Goal: Transaction & Acquisition: Purchase product/service

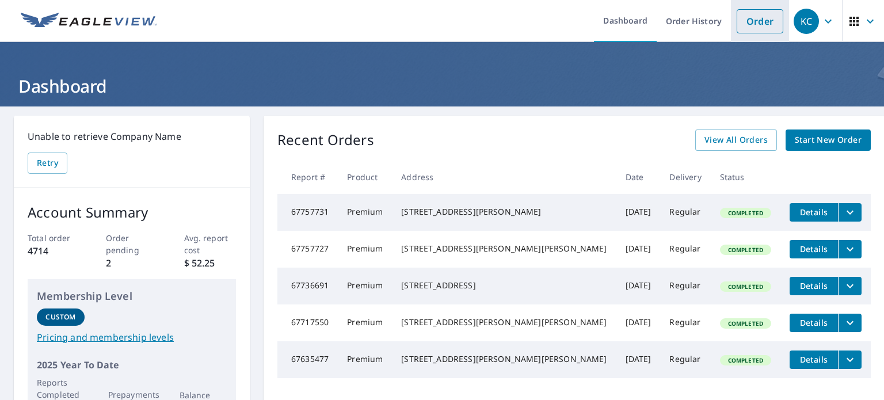
click at [752, 19] on link "Order" at bounding box center [760, 21] width 47 height 24
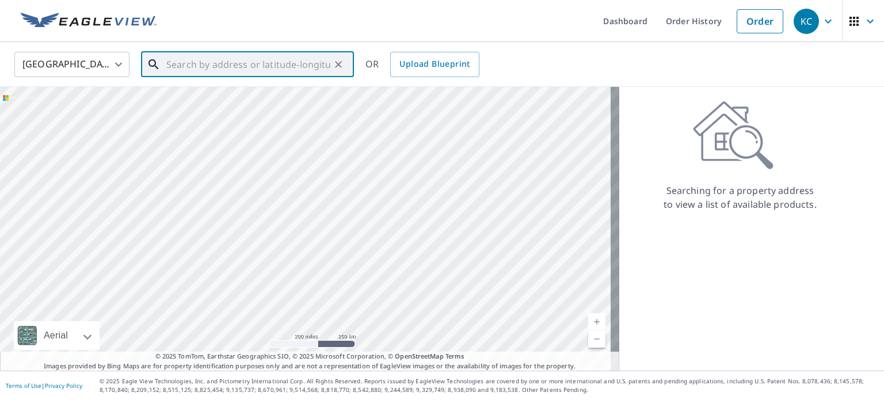
click at [253, 66] on input "text" at bounding box center [248, 64] width 164 height 32
click at [243, 101] on span "[STREET_ADDRESS]" at bounding box center [254, 98] width 181 height 14
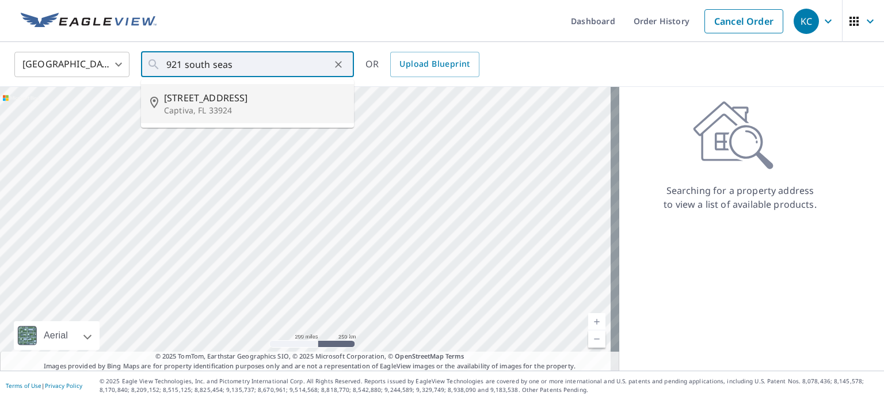
type input "[STREET_ADDRESS]"
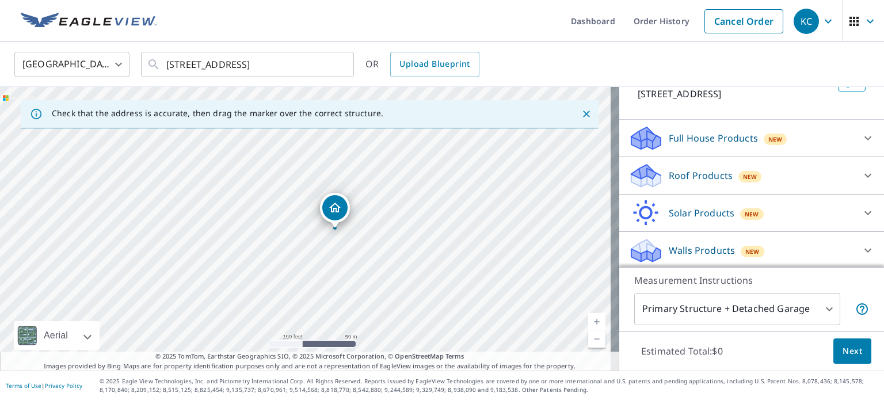
scroll to position [101, 0]
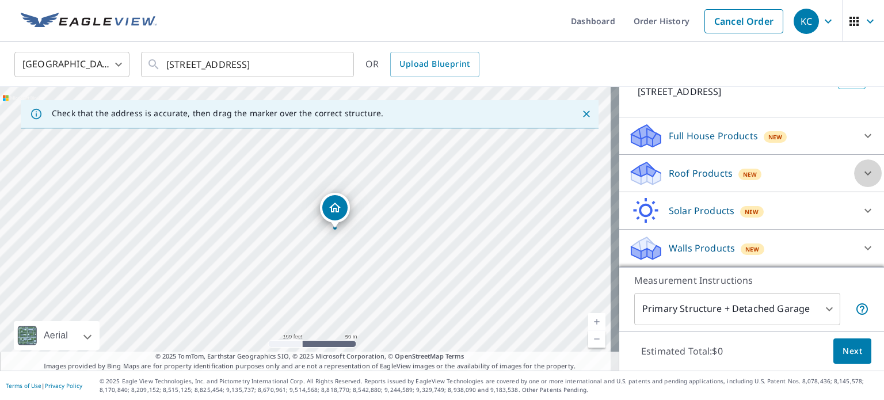
click at [861, 177] on icon at bounding box center [868, 173] width 14 height 14
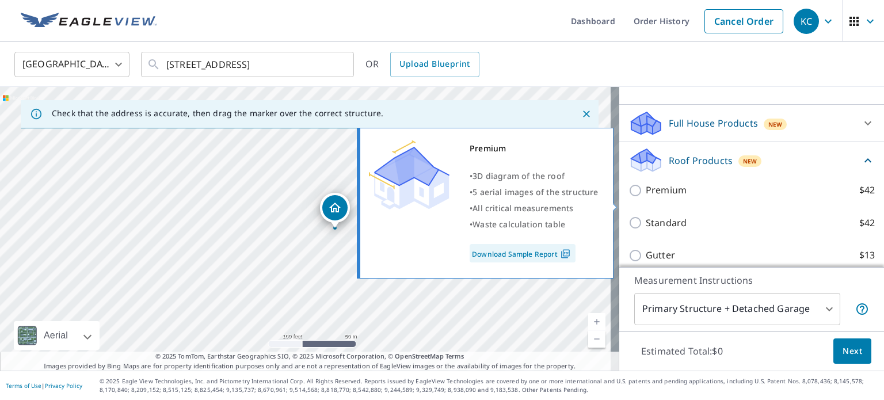
click at [629, 197] on input "Premium $42" at bounding box center [637, 191] width 17 height 14
checkbox input "true"
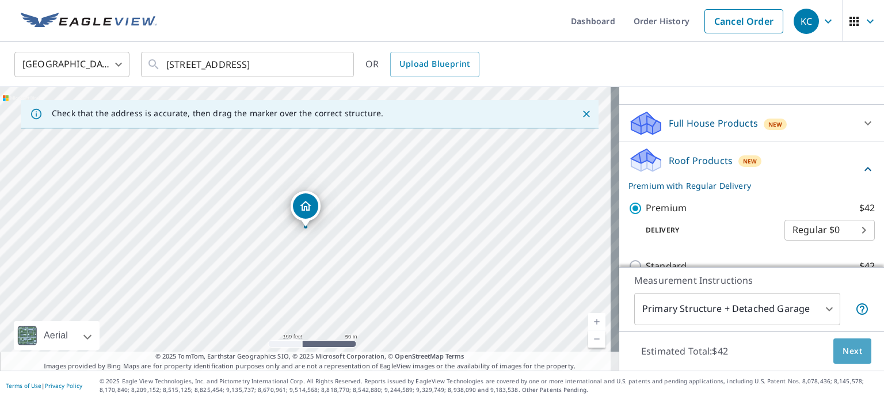
click at [849, 348] on span "Next" at bounding box center [853, 351] width 20 height 14
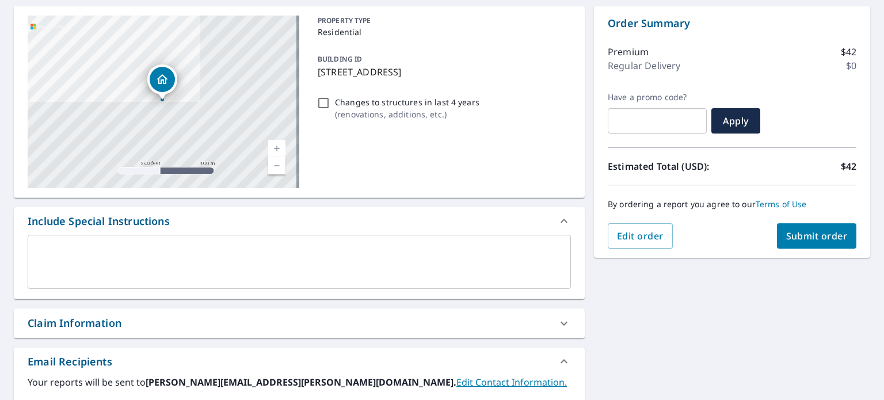
scroll to position [58, 0]
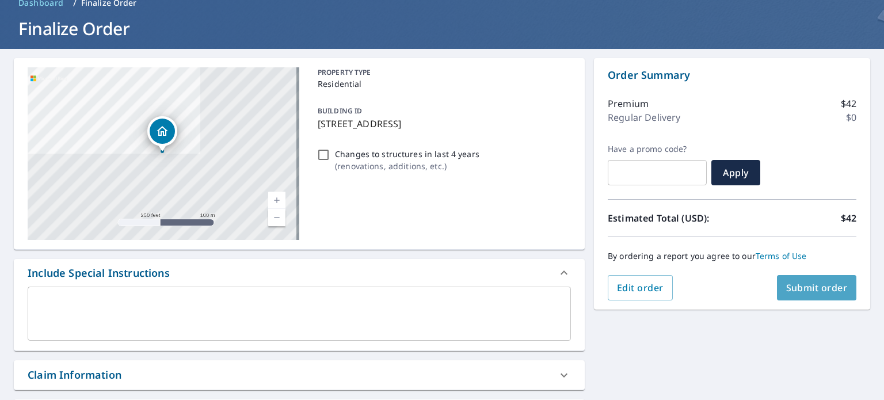
click at [804, 290] on span "Submit order" at bounding box center [817, 287] width 62 height 13
checkbox input "true"
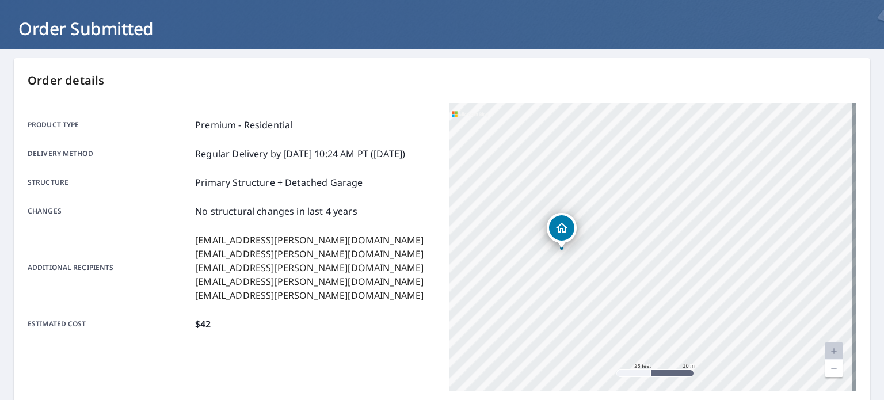
drag, startPoint x: 771, startPoint y: 284, endPoint x: 515, endPoint y: 257, distance: 258.1
click at [476, 252] on div "[STREET_ADDRESS]" at bounding box center [653, 247] width 408 height 288
